Goal: Transaction & Acquisition: Purchase product/service

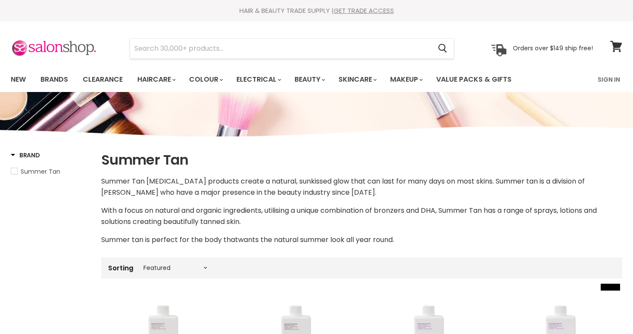
select select "manual"
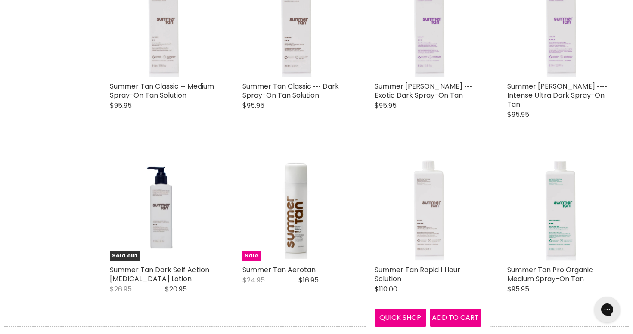
scroll to position [330, 0]
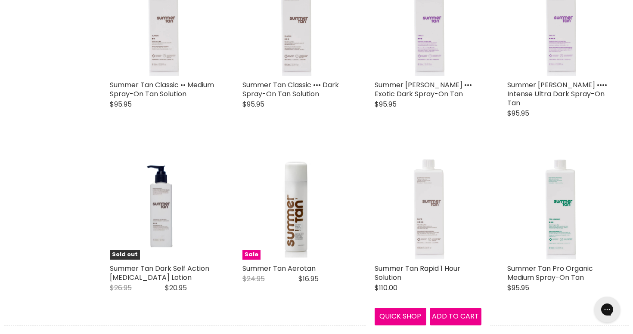
click at [434, 218] on img "Main content" at bounding box center [427, 206] width 68 height 107
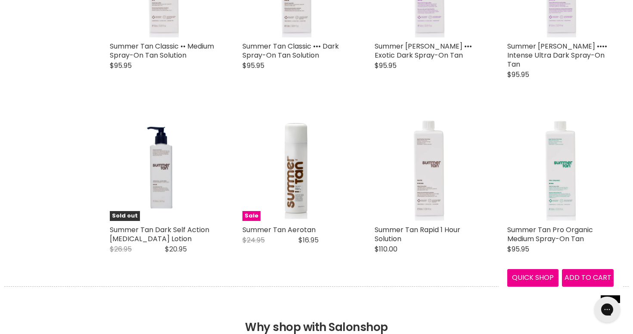
click at [558, 206] on img "Main content" at bounding box center [560, 167] width 68 height 107
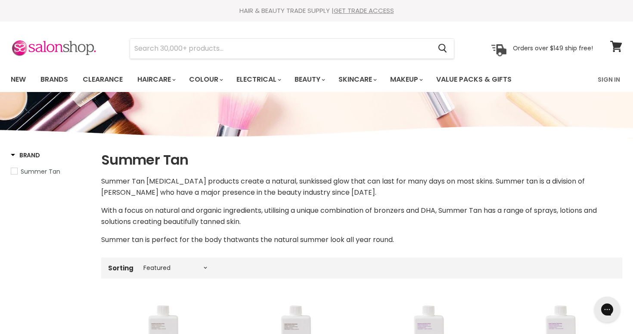
scroll to position [0, 0]
